Goal: Information Seeking & Learning: Learn about a topic

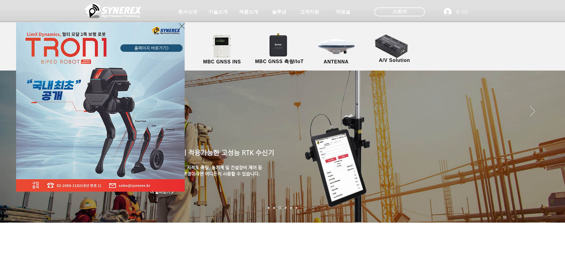
click at [181, 27] on icon "사이트로 돌아가기" at bounding box center [182, 25] width 6 height 7
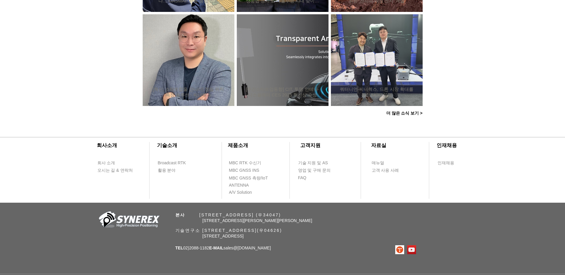
scroll to position [566, 0]
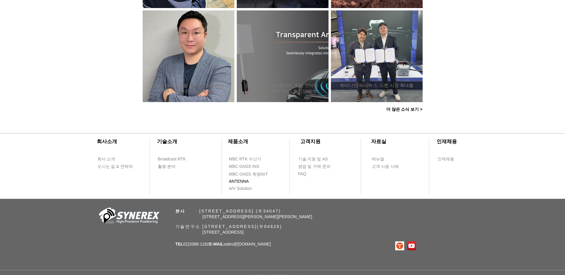
click at [249, 183] on span "ANTENNA" at bounding box center [246, 181] width 34 height 7
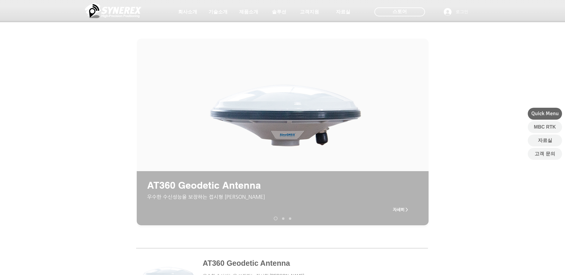
click at [284, 218] on link "AT200 Aviation Antenna" at bounding box center [283, 219] width 2 height 2
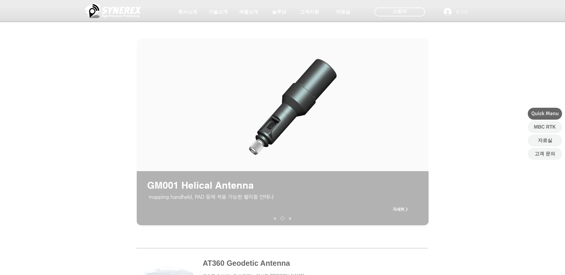
click at [290, 219] on link "AT190 Helix Antenna" at bounding box center [290, 219] width 2 height 2
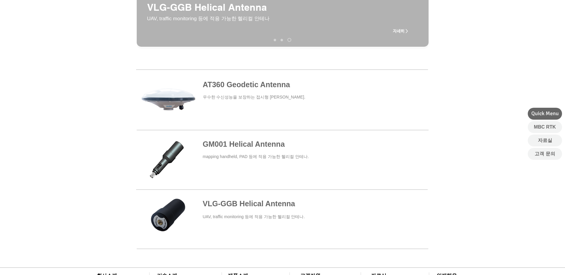
scroll to position [318, 0]
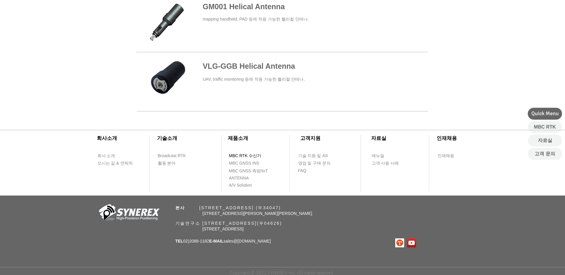
click at [255, 154] on span "MBC RTK 수신기" at bounding box center [245, 156] width 32 height 6
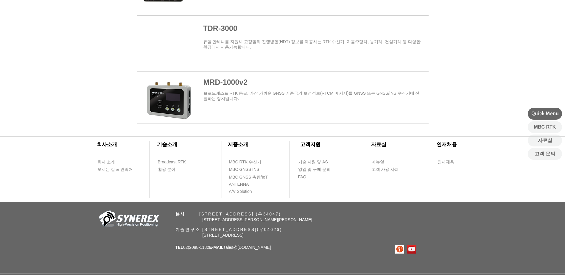
scroll to position [739, 0]
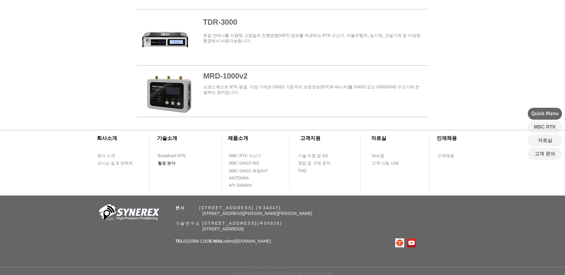
click at [175, 162] on span "활용 분야" at bounding box center [167, 164] width 18 height 6
click at [173, 164] on span "활용 분야" at bounding box center [167, 164] width 18 height 6
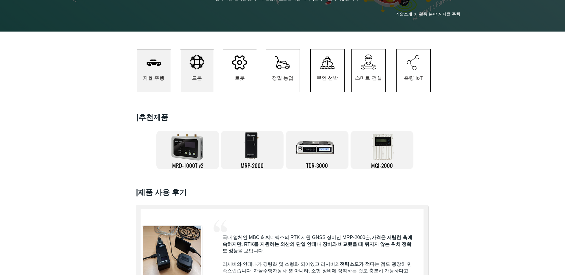
scroll to position [89, 0]
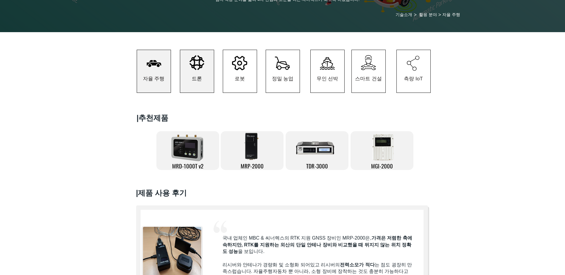
click at [190, 78] on span "드론" at bounding box center [197, 79] width 34 height 28
click at [202, 76] on span "드론" at bounding box center [197, 79] width 34 height 28
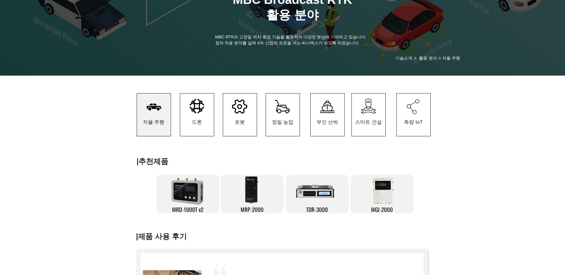
scroll to position [89, 0]
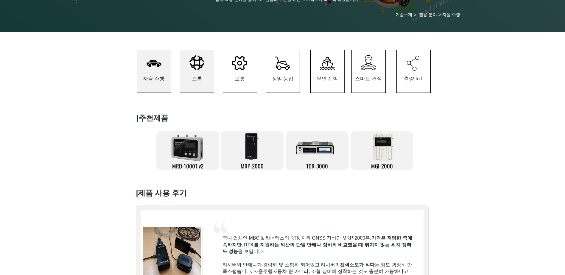
click at [205, 75] on span "드론" at bounding box center [197, 79] width 34 height 28
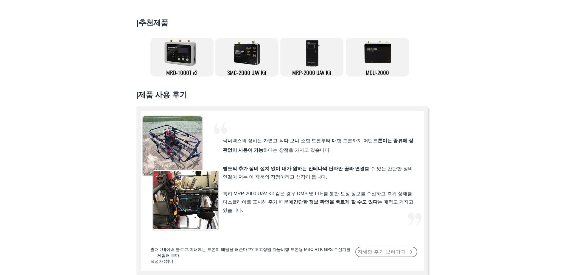
scroll to position [238, 0]
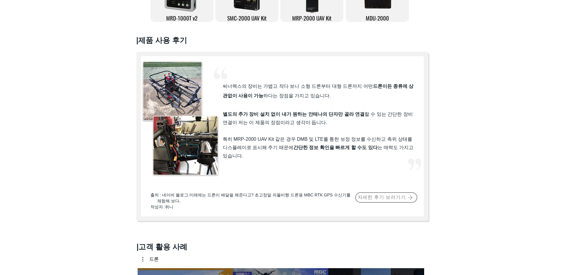
click at [245, 92] on span "씨너렉스의 장비는 가볍고 작다 보니 소형 드론부터 대형 드론까지 어떤 드론이든 종류에 상관없이 사용이 가능 하다는 장점을 가지고 있습니다." at bounding box center [318, 91] width 191 height 15
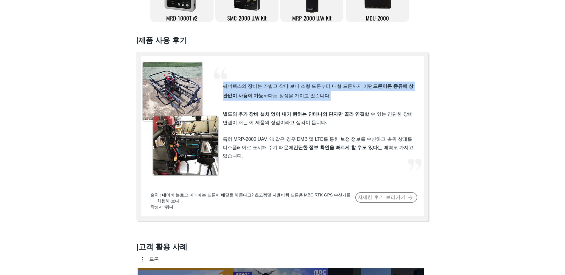
click at [245, 92] on span "씨너렉스의 장비는 가볍고 작다 보니 소형 드론부터 대형 드론까지 어떤 드론이든 종류에 상관없이 사용이 가능 하다는 장점을 가지고 있습니다." at bounding box center [318, 91] width 191 height 15
drag, startPoint x: 245, startPoint y: 92, endPoint x: 270, endPoint y: 101, distance: 27.2
click at [270, 98] on span "씨너렉스의 장비는 가볍고 작다 보니 소형 드론부터 대형 드론까지 어떤 드론이든 종류에 상관없이 사용이 가능 하다는 장점을 가지고 있습니다." at bounding box center [318, 91] width 191 height 15
